Goal: Navigation & Orientation: Find specific page/section

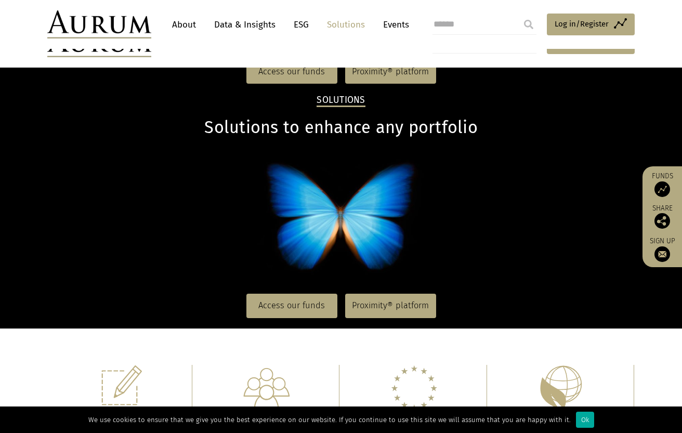
scroll to position [363, 0]
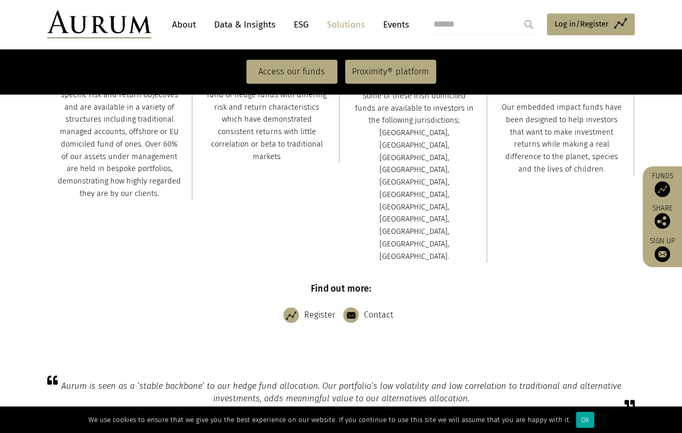
click at [188, 21] on link "About" at bounding box center [184, 24] width 34 height 19
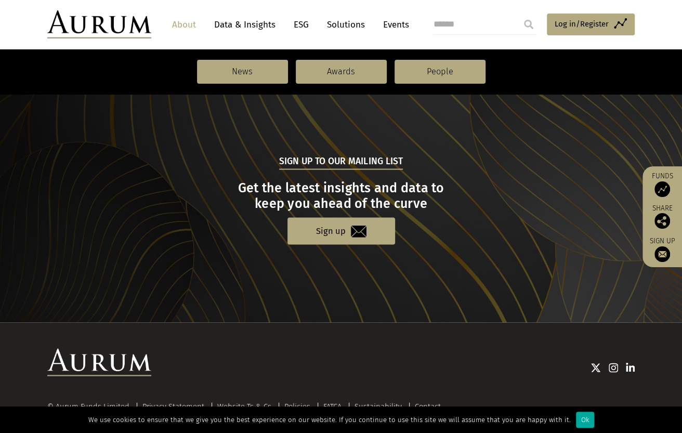
scroll to position [1117, 0]
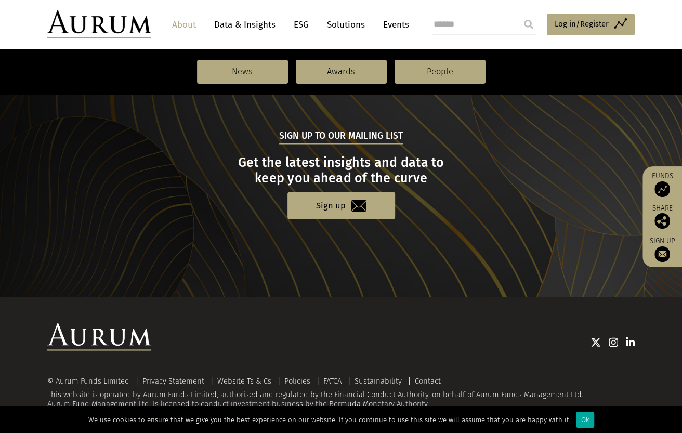
click at [339, 24] on link "Solutions" at bounding box center [346, 24] width 48 height 19
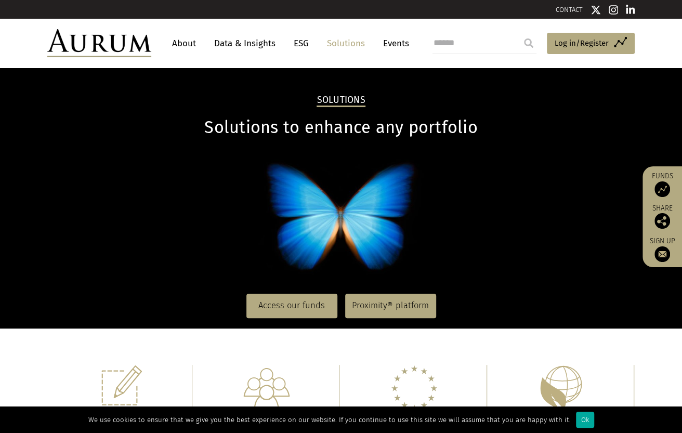
click at [396, 44] on link "Events" at bounding box center [393, 43] width 31 height 19
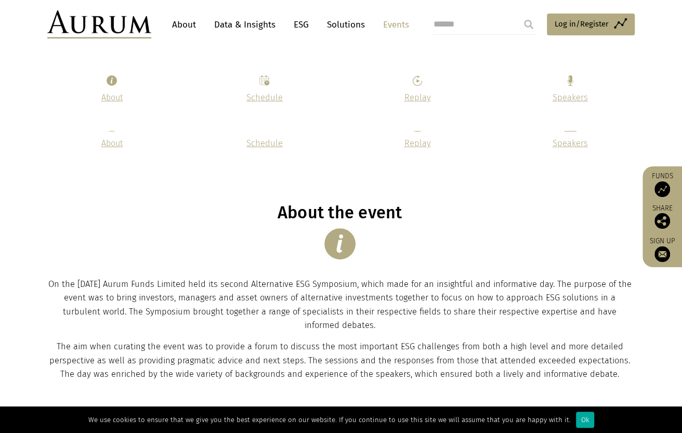
scroll to position [207, 0]
